Goal: Navigation & Orientation: Find specific page/section

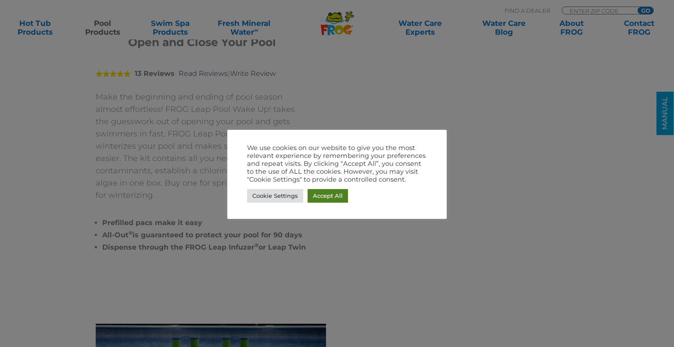
click at [324, 200] on link "Accept All" at bounding box center [328, 196] width 40 height 14
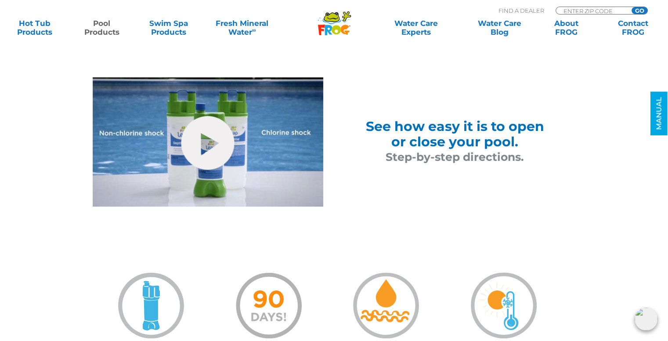
scroll to position [602, 0]
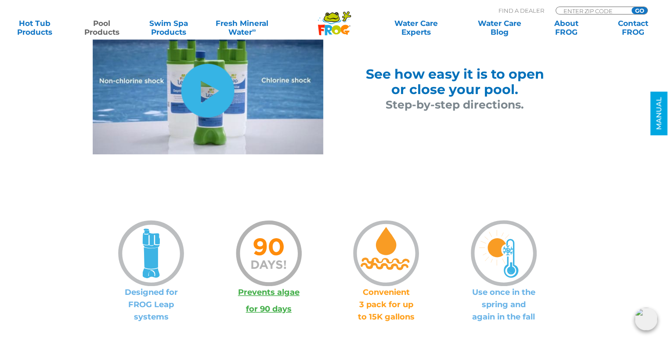
click at [197, 96] on link "hide-me" at bounding box center [207, 91] width 53 height 54
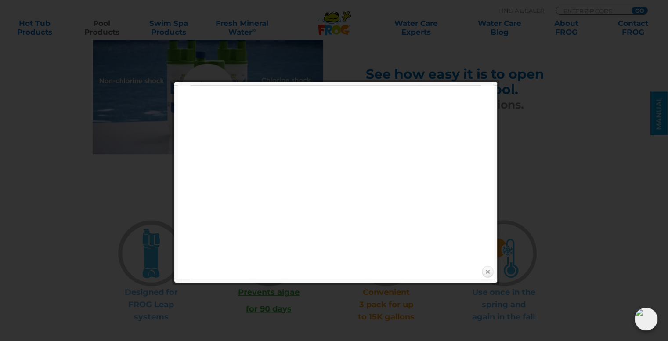
click at [487, 268] on link "Close" at bounding box center [487, 271] width 13 height 13
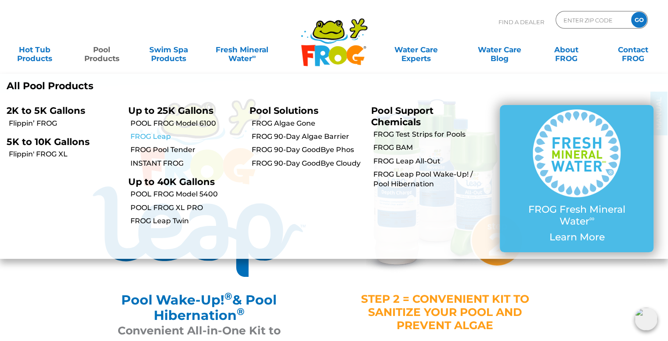
click at [162, 137] on link "FROG Leap" at bounding box center [186, 137] width 113 height 10
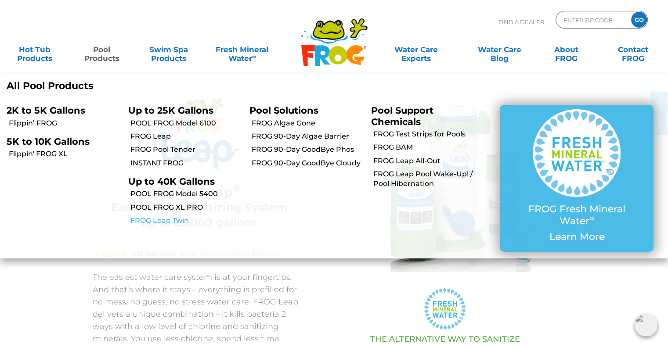
click at [176, 217] on link "FROG Leap Twin" at bounding box center [186, 221] width 113 height 10
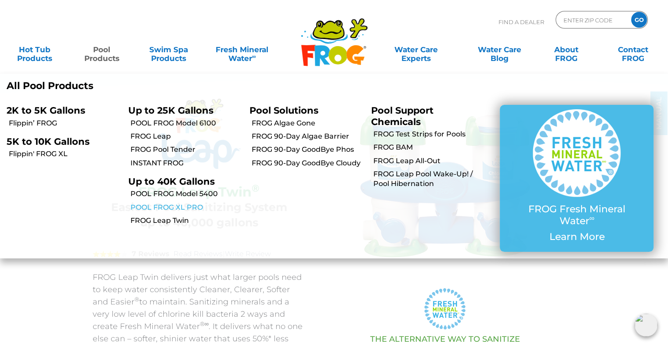
click at [157, 207] on link "POOL FROG XL PRO" at bounding box center [186, 208] width 113 height 10
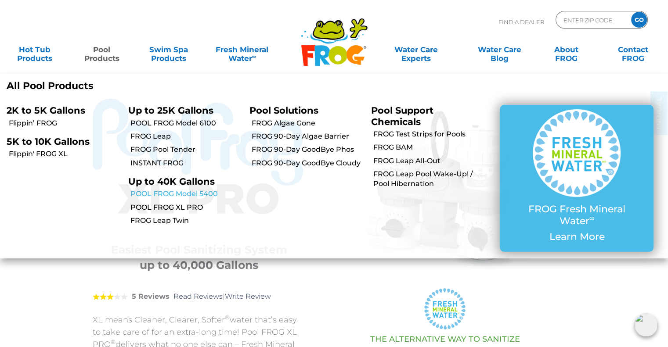
click at [158, 194] on link "POOL FROG Model 5400" at bounding box center [186, 194] width 113 height 10
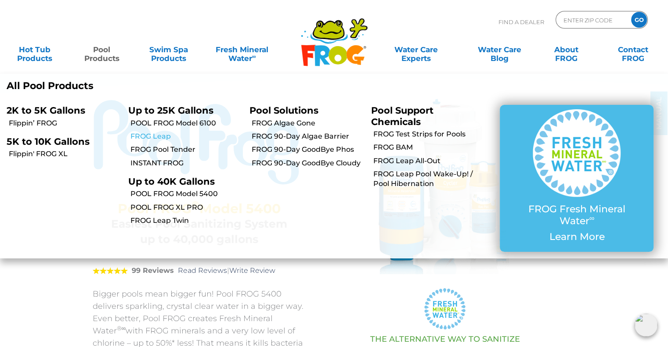
click at [145, 136] on link "FROG Leap" at bounding box center [186, 137] width 113 height 10
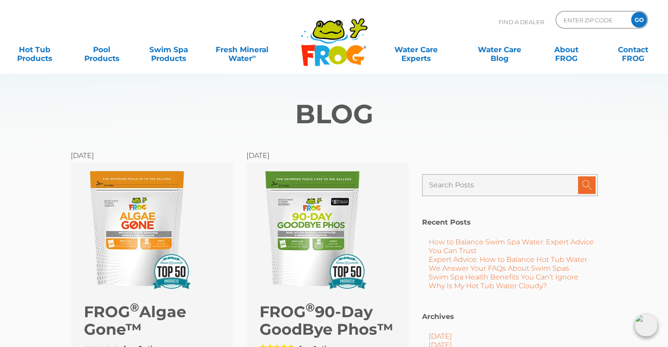
click at [580, 12] on div "ENTER ZIP CODE GO" at bounding box center [601, 20] width 92 height 18
click at [574, 22] on input "Zip Code Form" at bounding box center [591, 20] width 59 height 13
type input "28166"
click at [639, 17] on input "GO" at bounding box center [639, 20] width 16 height 16
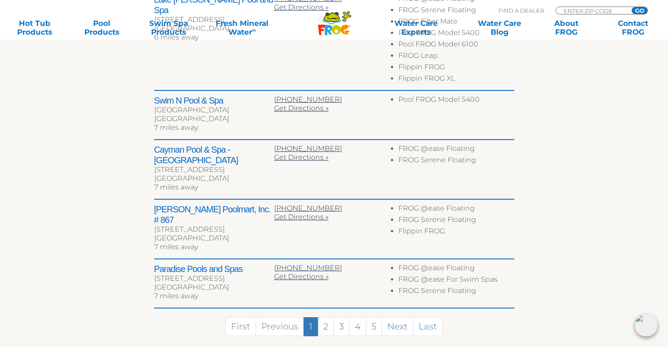
scroll to position [432, 0]
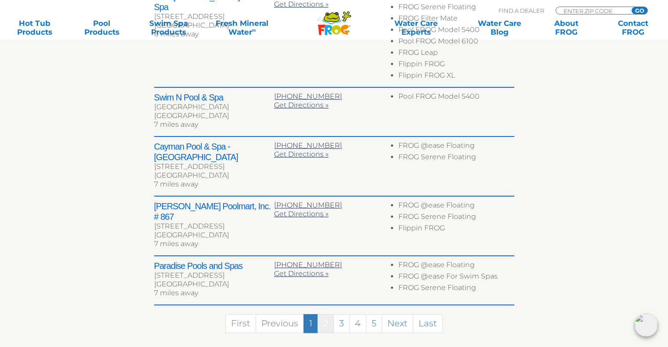
click at [325, 314] on link "2" at bounding box center [325, 323] width 16 height 19
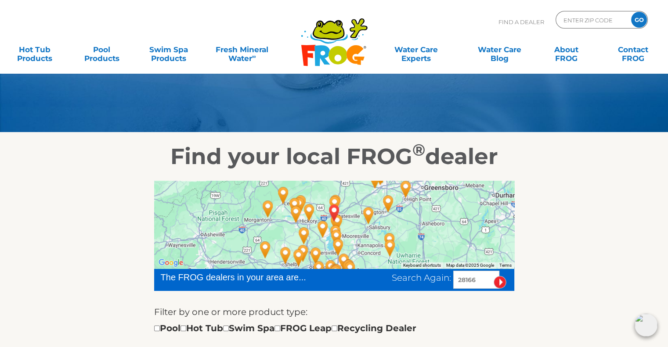
scroll to position [44, 0]
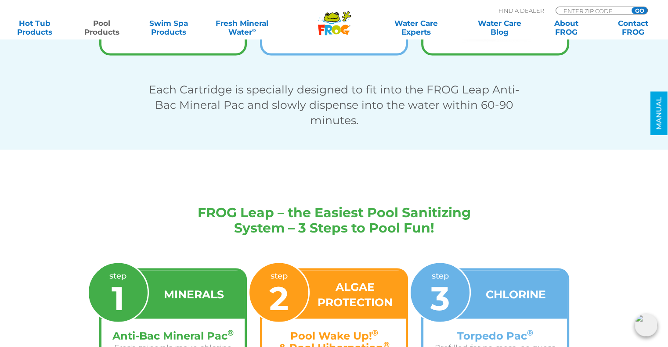
scroll to position [1730, 0]
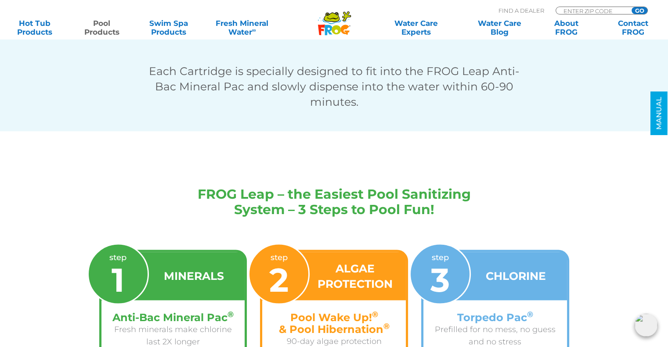
click at [661, 165] on div "WATER BALANCING GUIDE MANUAL" at bounding box center [658, 170] width 14 height 156
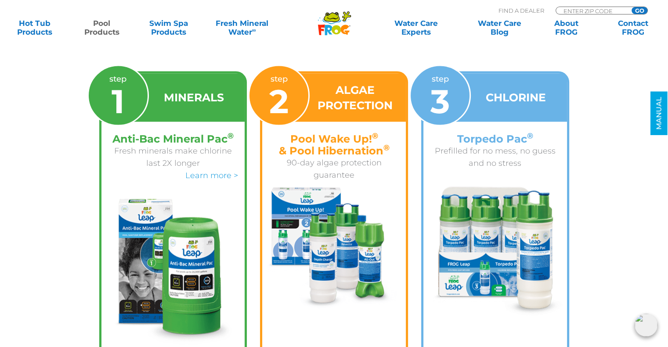
scroll to position [1900, 0]
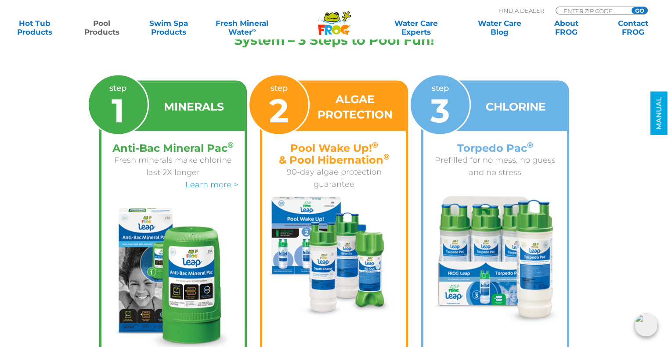
click at [400, 206] on img at bounding box center [334, 257] width 144 height 121
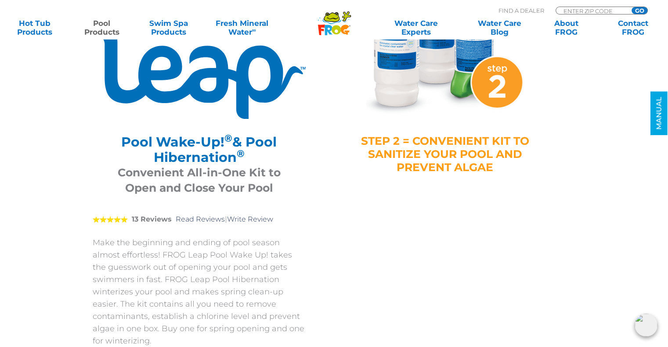
scroll to position [0, 0]
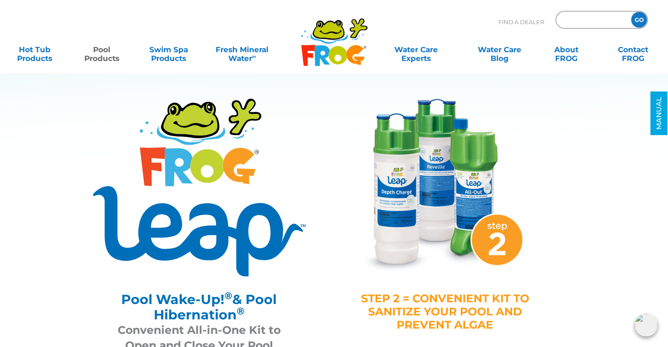
click at [567, 22] on input "Zip Code Form" at bounding box center [591, 20] width 59 height 13
type input "28166"
click at [636, 22] on input "GO" at bounding box center [639, 20] width 16 height 16
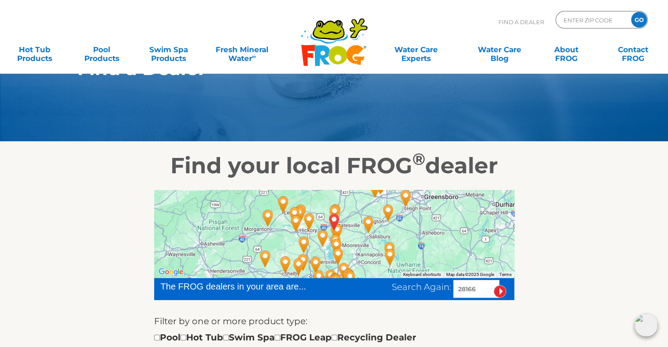
scroll to position [47, 0]
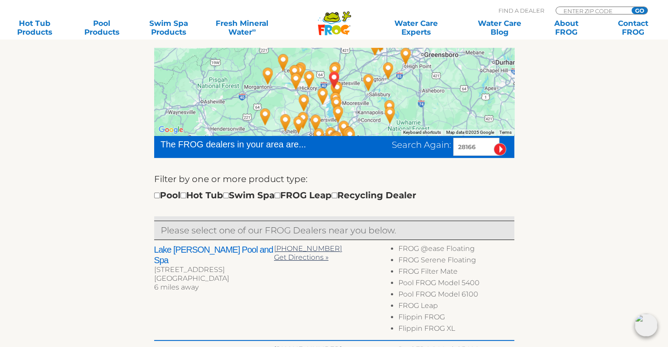
scroll to position [185, 0]
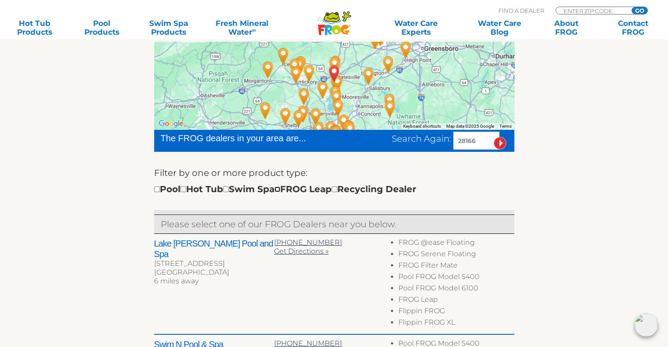
click at [280, 187] on input "checkbox" at bounding box center [277, 190] width 6 height 6
checkbox input "true"
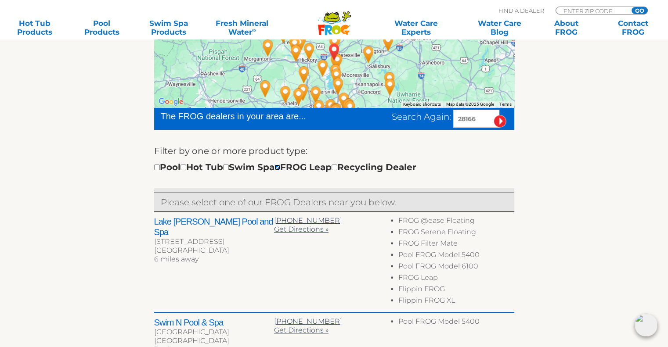
scroll to position [210, 0]
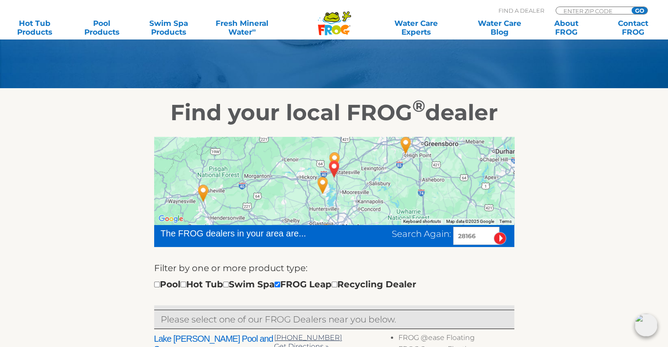
scroll to position [125, 0]
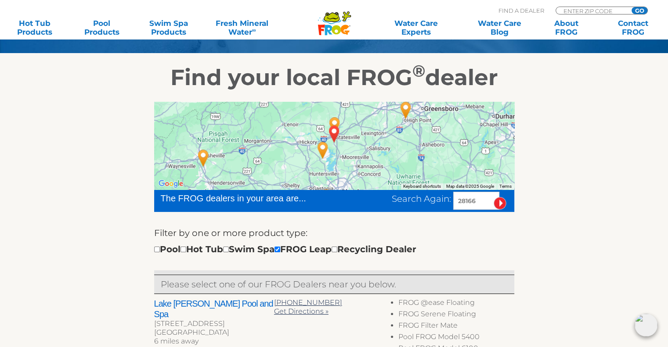
click at [356, 137] on div at bounding box center [334, 146] width 360 height 88
click at [334, 132] on img "BELLS CROSS ROADS, NC 28166" at bounding box center [333, 134] width 27 height 31
click at [320, 148] on img "BELLS CROSS ROADS, NC 28166" at bounding box center [333, 134] width 27 height 31
click at [321, 147] on img "BELLS CROSS ROADS, NC 28166" at bounding box center [333, 134] width 27 height 31
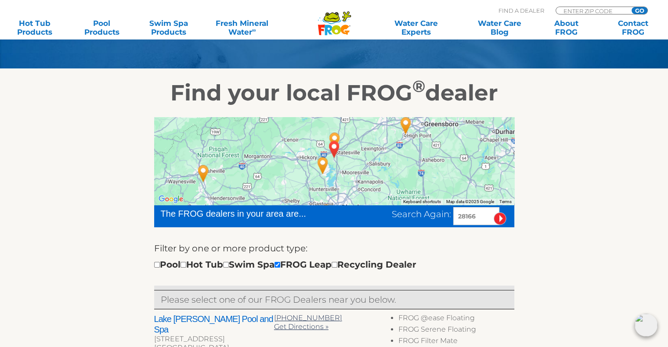
scroll to position [111, 0]
